Goal: Task Accomplishment & Management: Manage account settings

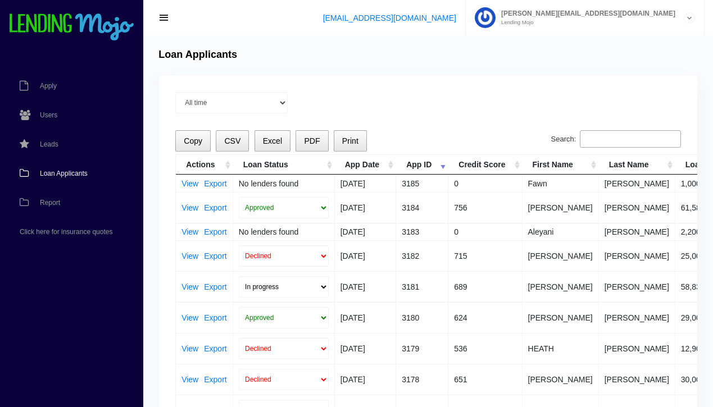
click at [69, 173] on span "Loan Applicants" at bounding box center [64, 173] width 48 height 7
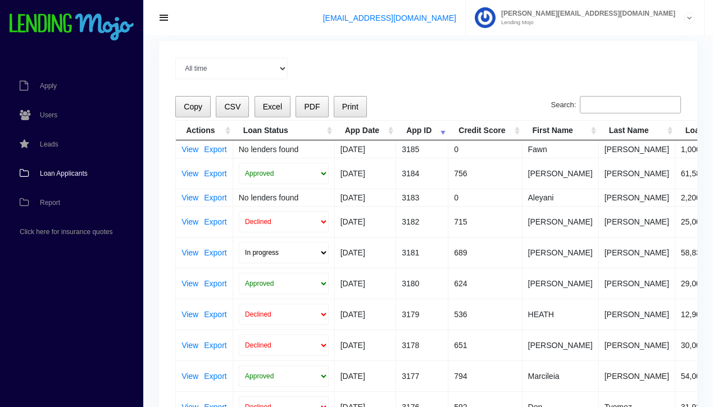
scroll to position [62, 0]
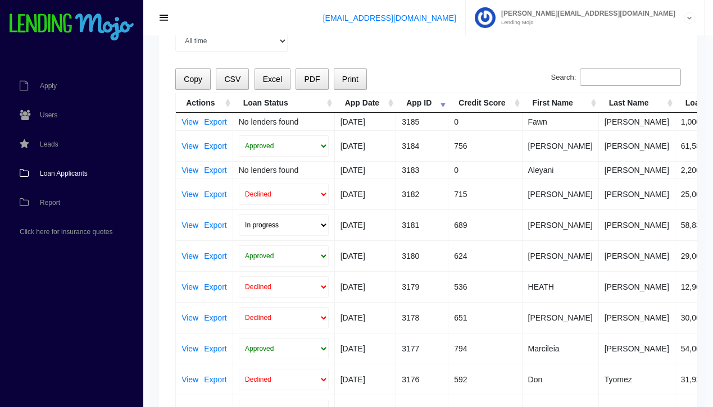
click at [68, 174] on span "Loan Applicants" at bounding box center [64, 173] width 48 height 7
